Goal: Task Accomplishment & Management: Manage account settings

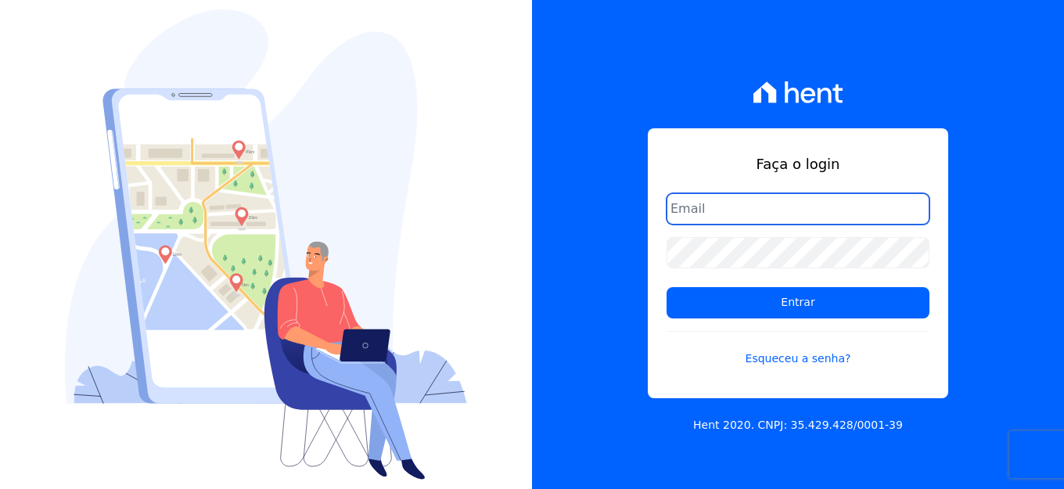
click at [710, 210] on input "email" at bounding box center [797, 208] width 263 height 31
type input "[EMAIL_ADDRESS][DOMAIN_NAME]"
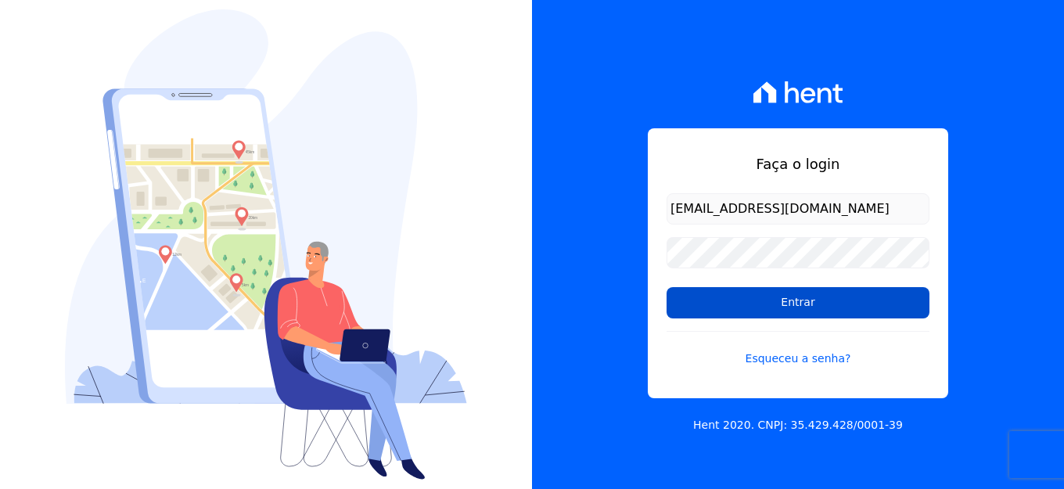
click at [730, 309] on input "Entrar" at bounding box center [797, 302] width 263 height 31
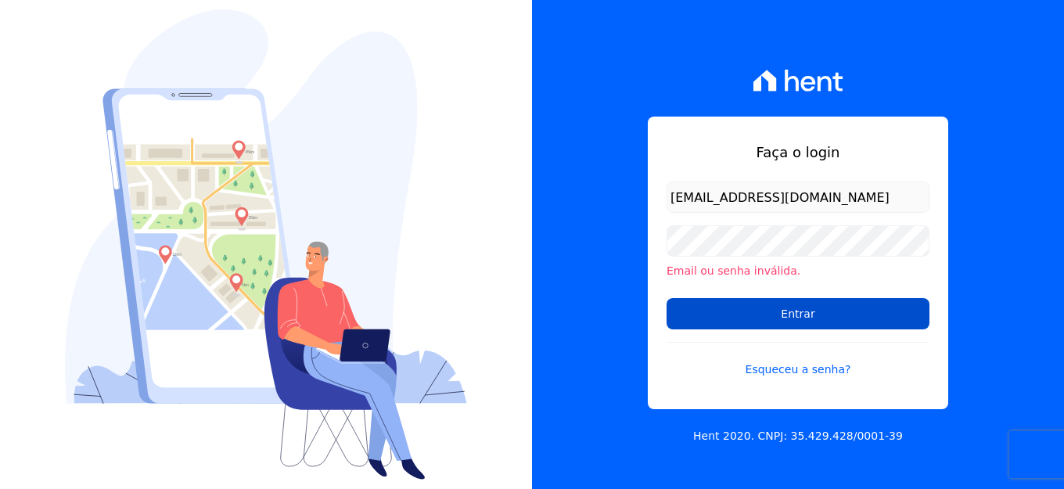
click at [753, 314] on input "Entrar" at bounding box center [797, 313] width 263 height 31
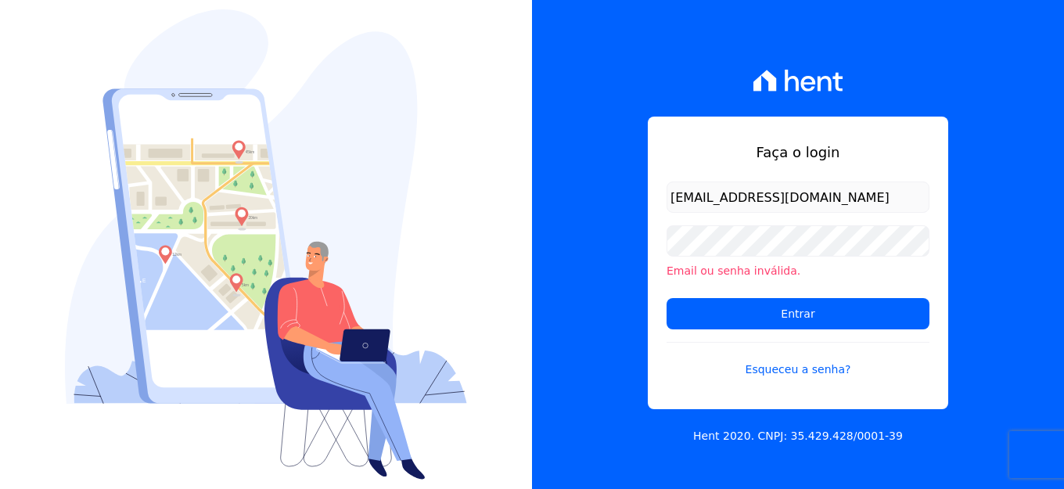
drag, startPoint x: 843, startPoint y: 197, endPoint x: 547, endPoint y: 186, distance: 295.8
click at [547, 186] on div "Faça o login j.nhopombo@hotmail.com Email ou senha inválida. Entrar Esqueceu a …" at bounding box center [798, 244] width 532 height 489
click at [666, 298] on input "Entrar" at bounding box center [797, 313] width 263 height 31
type input "3"
